Goal: Transaction & Acquisition: Purchase product/service

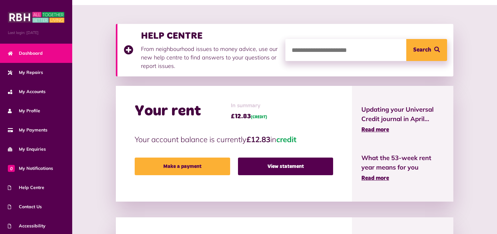
scroll to position [92, 0]
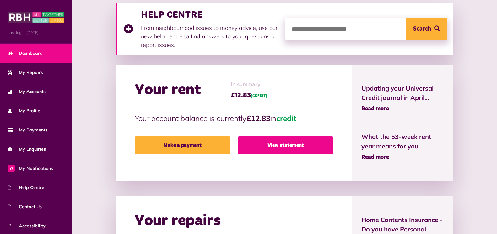
click at [276, 146] on link "View statement" at bounding box center [285, 145] width 95 height 18
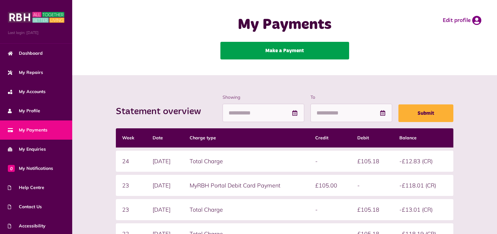
click at [277, 51] on link "Make a Payment" at bounding box center [284, 51] width 129 height 18
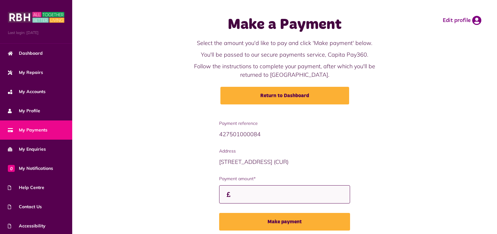
click at [238, 194] on input "Payment amount*" at bounding box center [284, 194] width 131 height 19
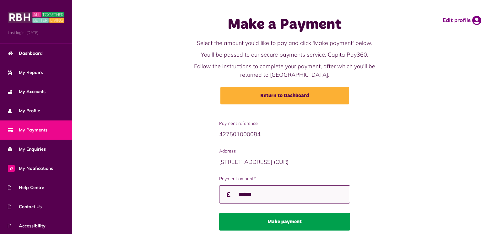
type input "******"
click at [278, 222] on button "Make payment" at bounding box center [284, 222] width 131 height 18
